Goal: Download file/media

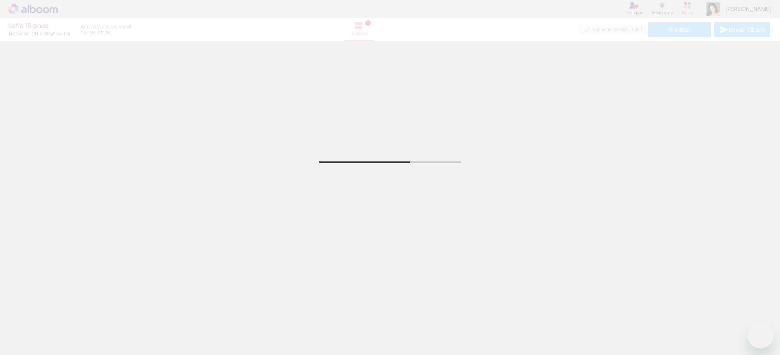
click at [37, 342] on span "Adicionar Fotos" at bounding box center [29, 343] width 24 height 9
click at [0, 0] on input "file" at bounding box center [0, 0] width 0 height 0
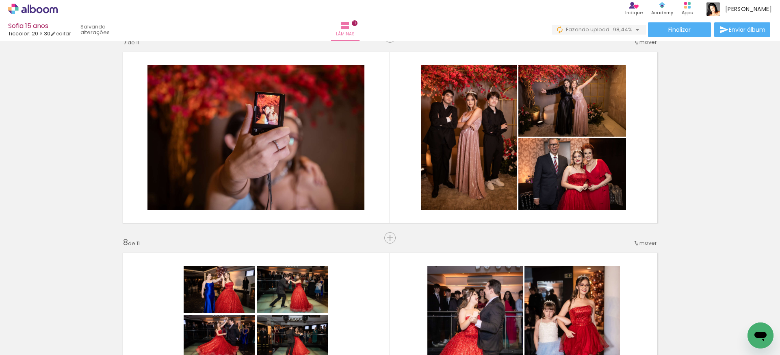
scroll to position [0, 2200]
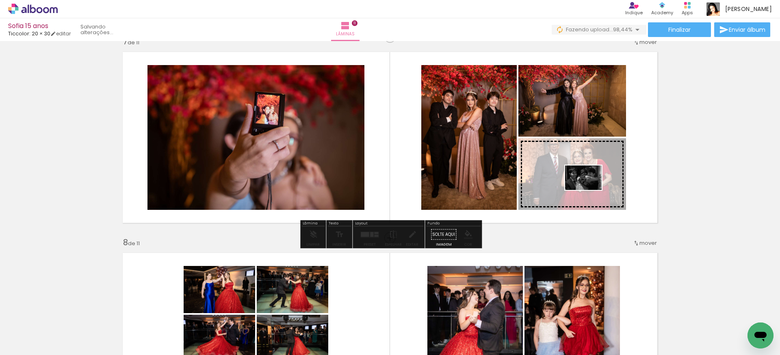
drag, startPoint x: 701, startPoint y: 332, endPoint x: 589, endPoint y: 190, distance: 180.5
click at [589, 190] on quentale-workspace at bounding box center [390, 177] width 780 height 355
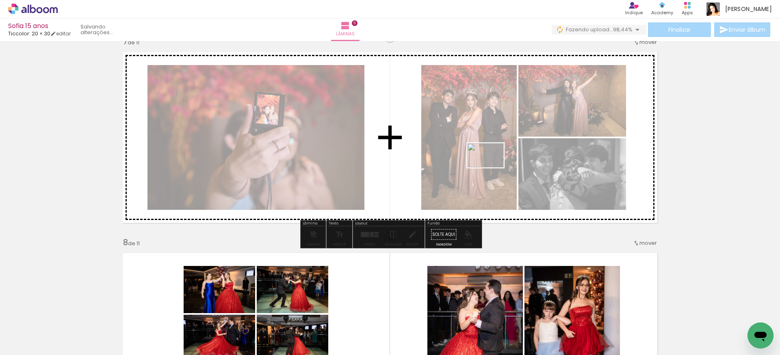
drag, startPoint x: 742, startPoint y: 333, endPoint x: 491, endPoint y: 167, distance: 299.8
click at [491, 167] on quentale-workspace at bounding box center [390, 177] width 780 height 355
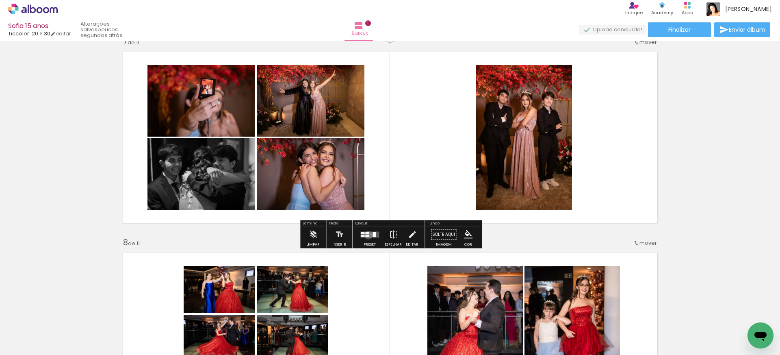
click at [366, 235] on div at bounding box center [367, 235] width 4 height 2
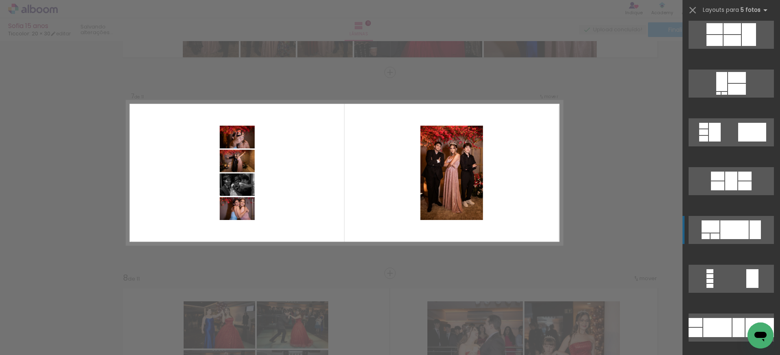
scroll to position [374, 0]
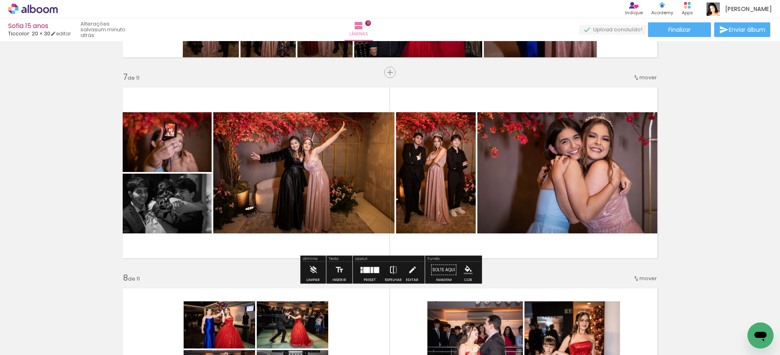
click at [393, 270] on iron-icon at bounding box center [393, 270] width 9 height 16
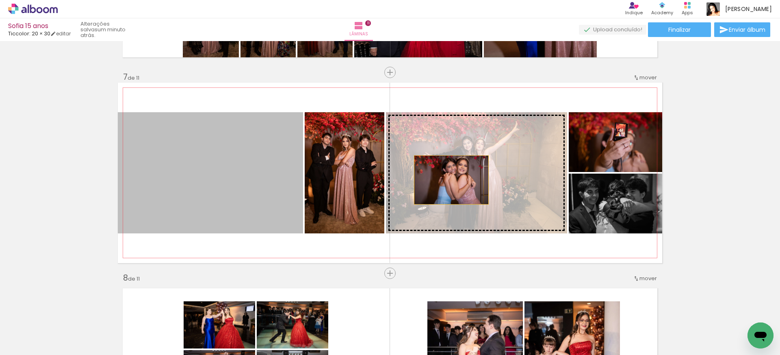
drag, startPoint x: 246, startPoint y: 187, endPoint x: 458, endPoint y: 179, distance: 212.9
click at [0, 0] on slot at bounding box center [0, 0] width 0 height 0
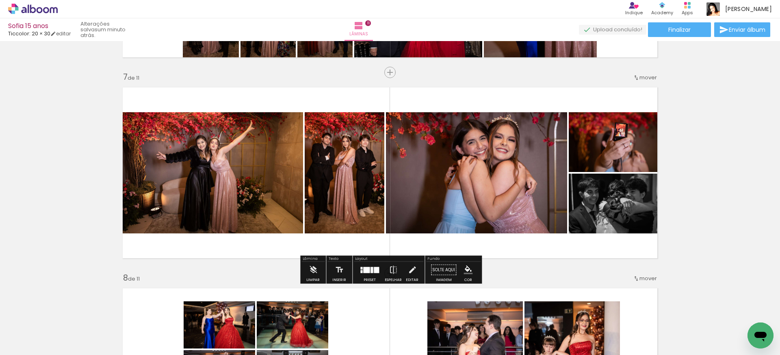
click at [737, 167] on div "Inserir lâmina 1 de 11 Inserir lâmina 2 de 11 Inserir lâmina 3 de 11 Inserir lâ…" at bounding box center [390, 62] width 780 height 2408
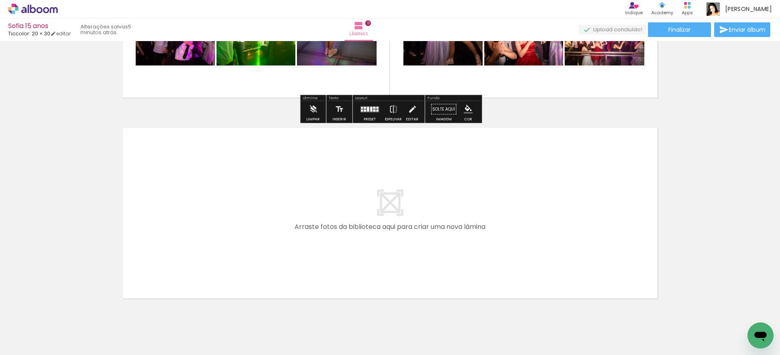
scroll to position [2163, 0]
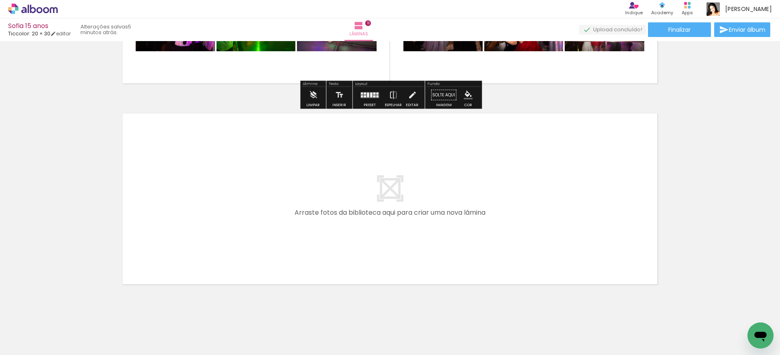
click at [444, 218] on quentale-layouter at bounding box center [390, 198] width 544 height 180
click at [674, 29] on span "Finalizar" at bounding box center [679, 30] width 22 height 6
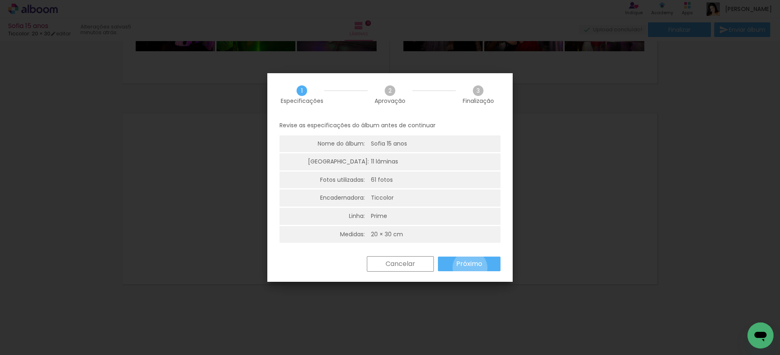
click at [0, 0] on slot "Próximo" at bounding box center [0, 0] width 0 height 0
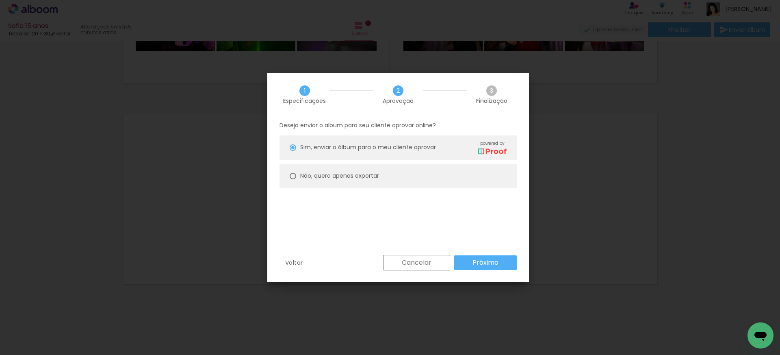
click at [0, 0] on slot "Não, quero apenas exportar" at bounding box center [0, 0] width 0 height 0
type paper-radio-button "on"
click at [0, 0] on slot "Próximo" at bounding box center [0, 0] width 0 height 0
type input "Alta, 300 DPI"
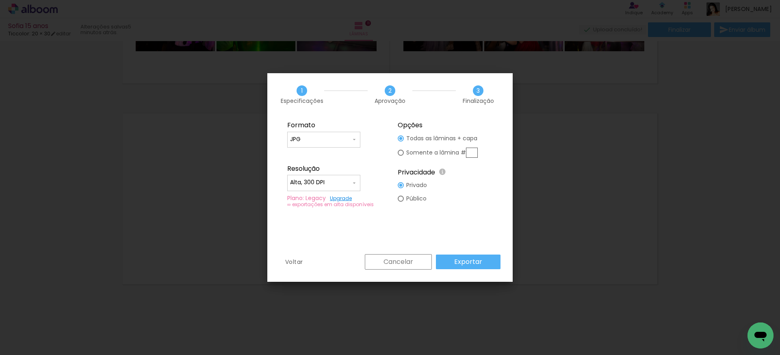
click at [0, 0] on slot "Exportar" at bounding box center [0, 0] width 0 height 0
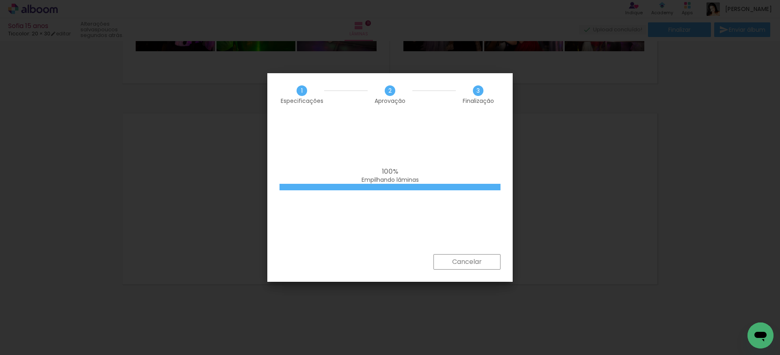
scroll to position [0, 2200]
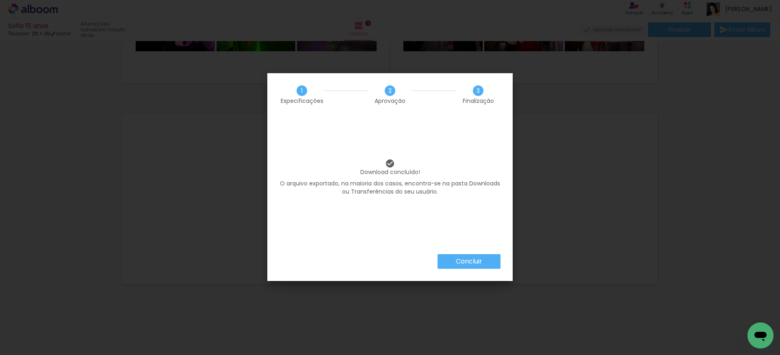
click at [0, 0] on slot "Concluir" at bounding box center [0, 0] width 0 height 0
